Goal: Transaction & Acquisition: Purchase product/service

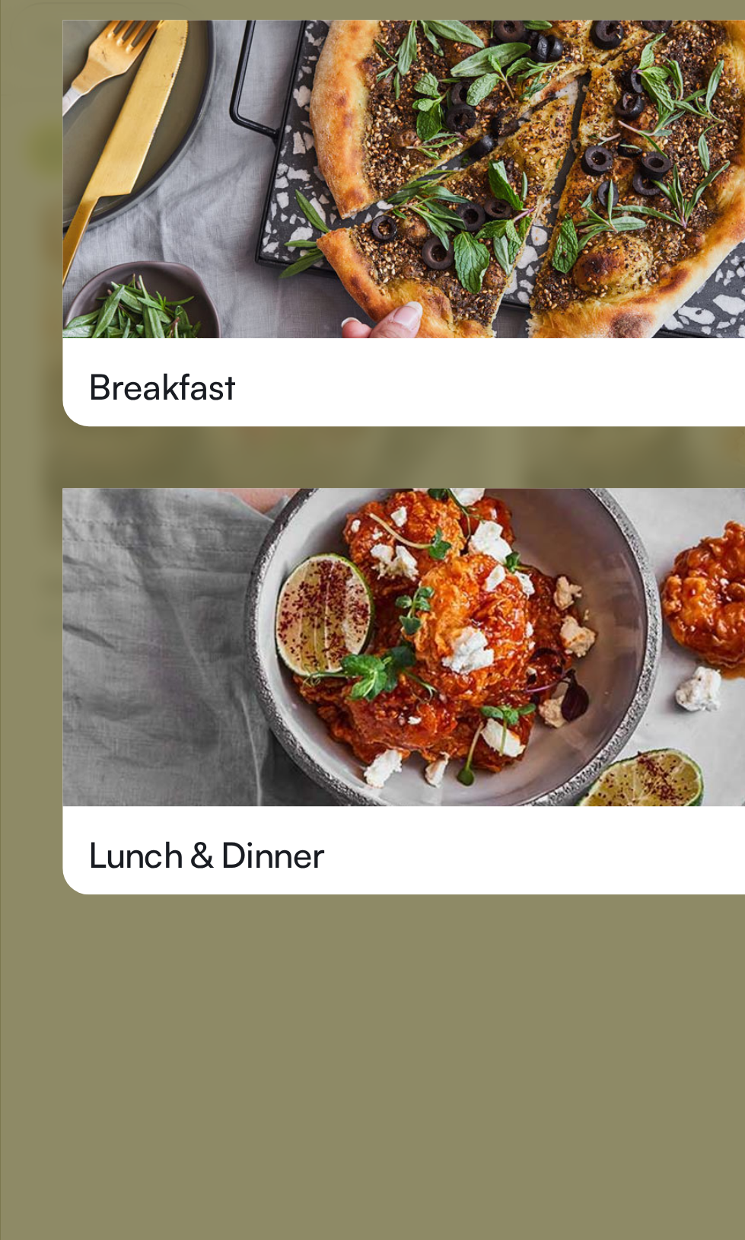
click at [413, 238] on div "Breakfast" at bounding box center [372, 223] width 365 height 42
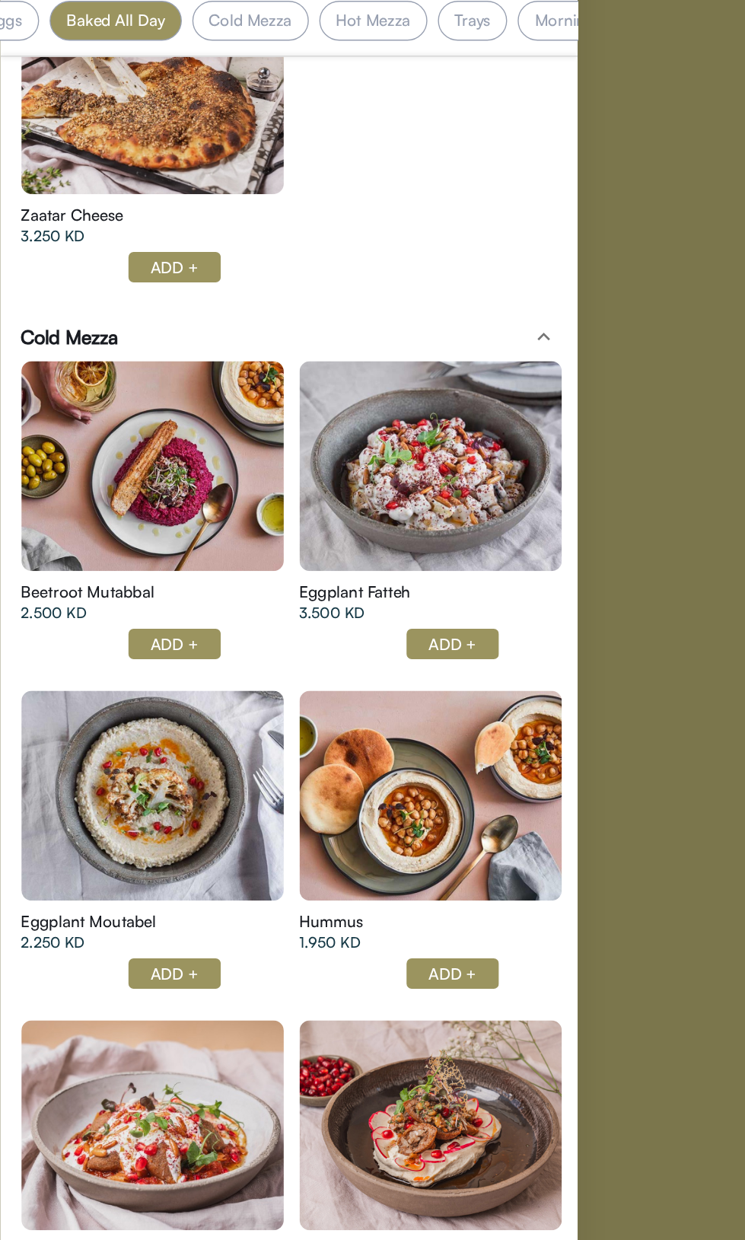
scroll to position [0, 117]
